Goal: Transaction & Acquisition: Subscribe to service/newsletter

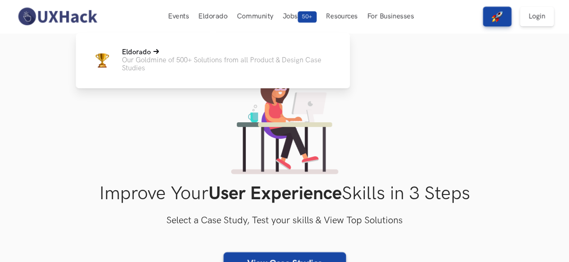
click at [205, 53] on p "Eldorado" at bounding box center [228, 52] width 213 height 8
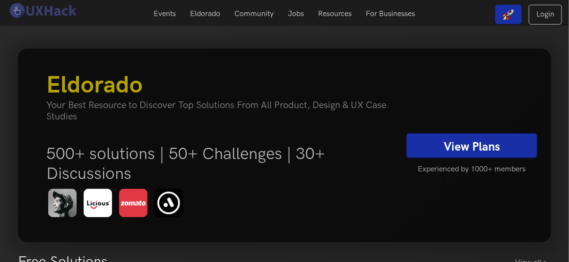
click at [442, 144] on link "View Plans" at bounding box center [472, 146] width 130 height 24
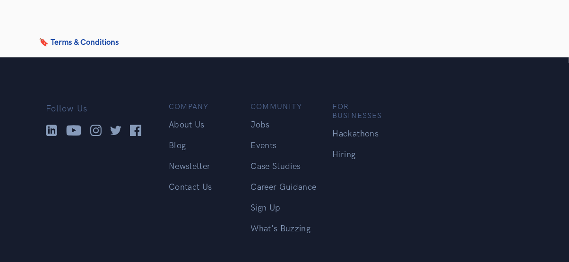
scroll to position [963, 0]
